Goal: Information Seeking & Learning: Learn about a topic

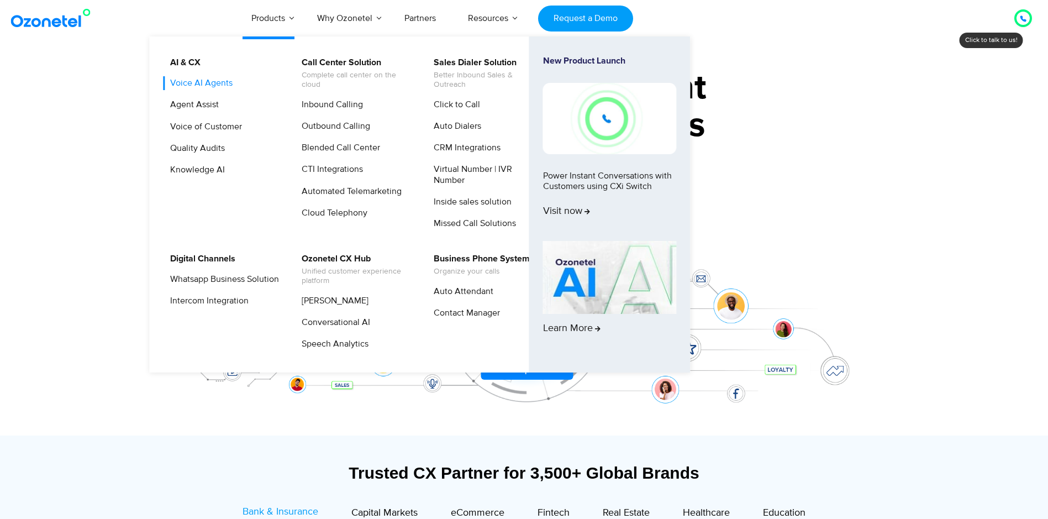
click at [212, 87] on link "Voice AI Agents" at bounding box center [198, 83] width 71 height 14
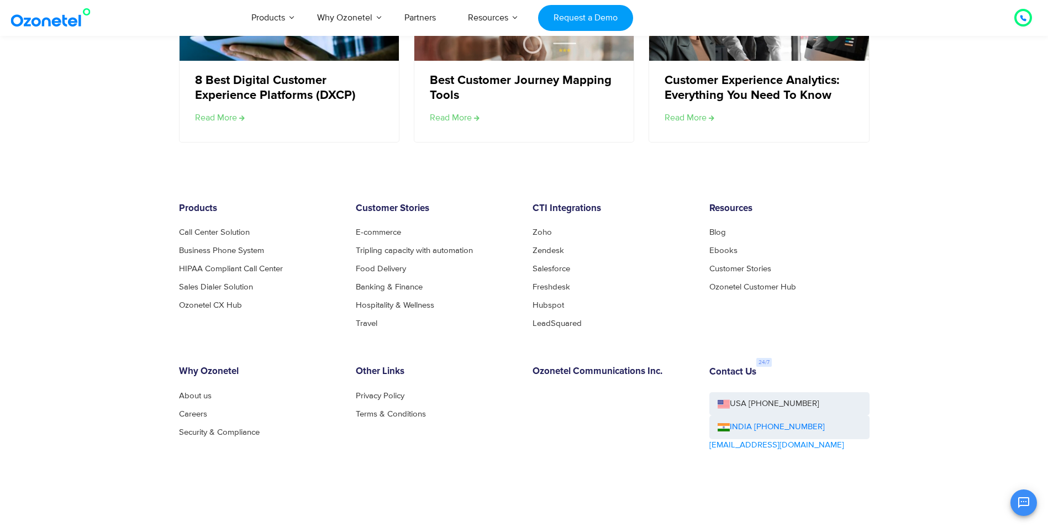
scroll to position [2256, 0]
